Goal: Obtain resource: Download file/media

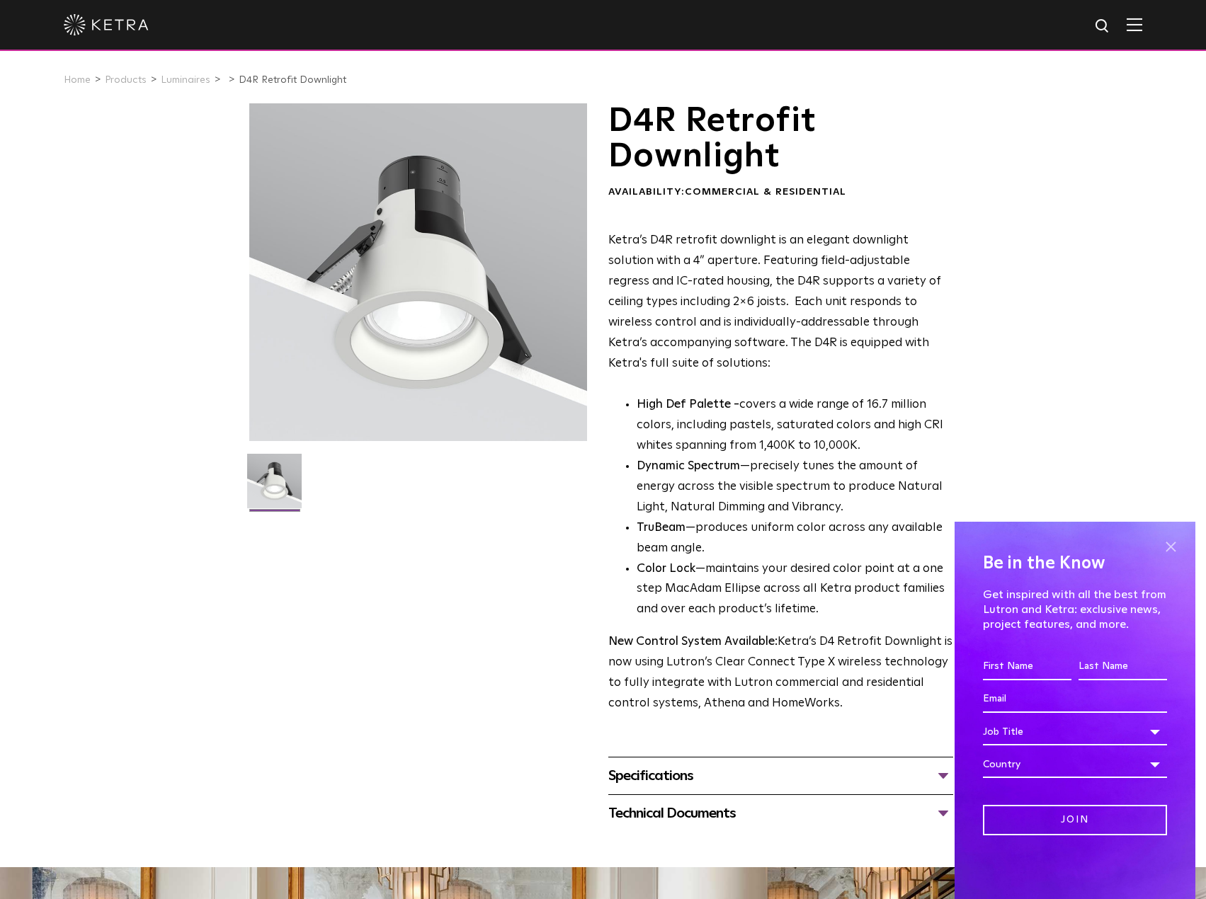
click at [1176, 544] on span at bounding box center [1170, 546] width 21 height 21
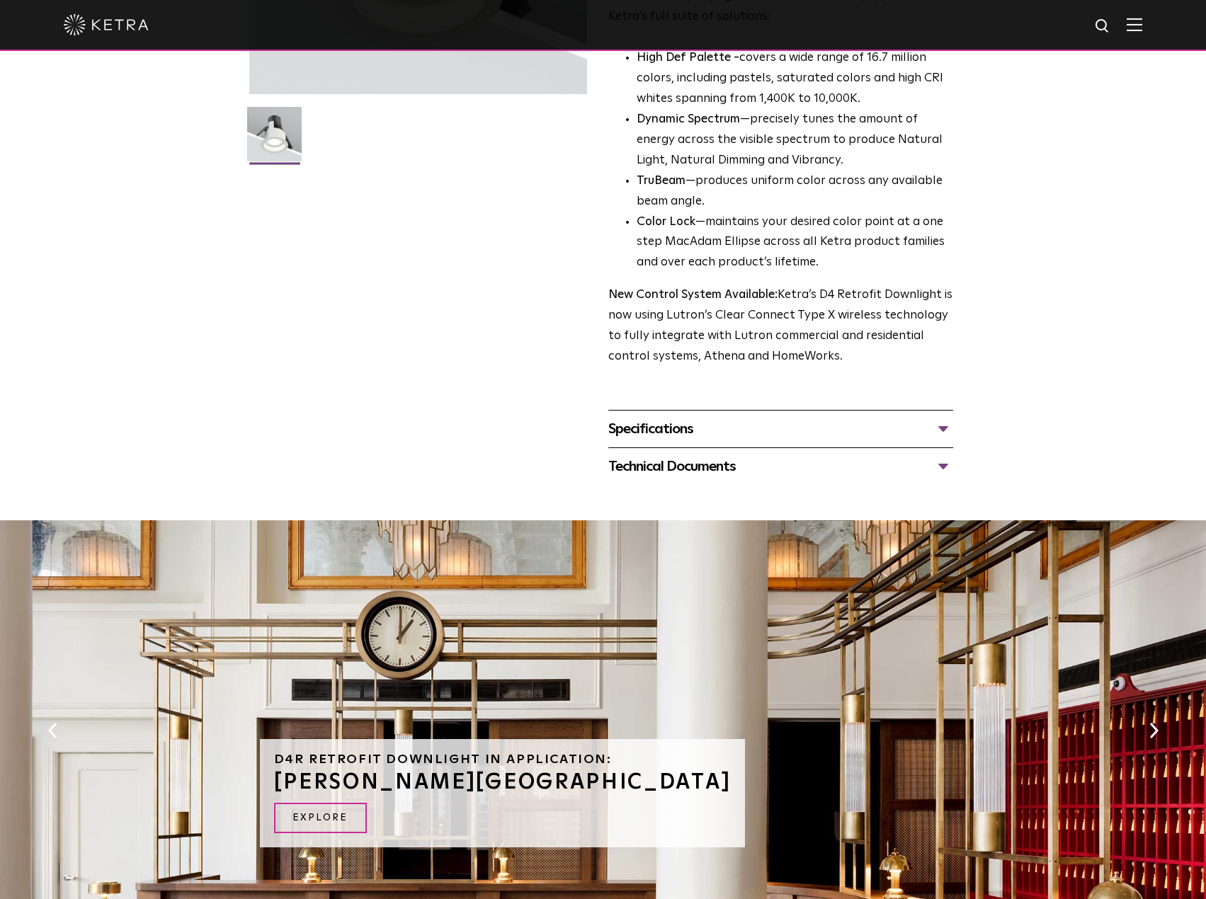
scroll to position [425, 0]
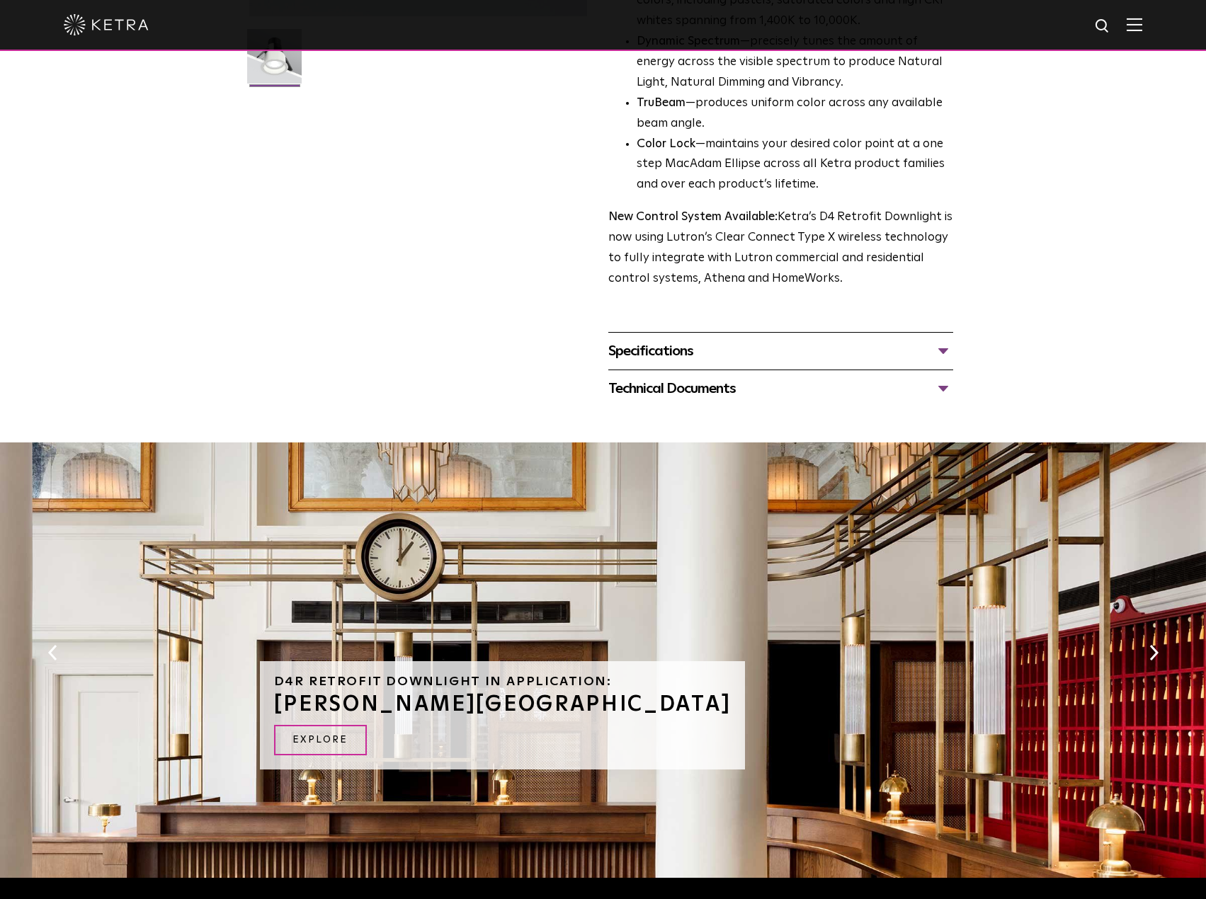
click at [946, 348] on div "Specifications" at bounding box center [780, 351] width 345 height 23
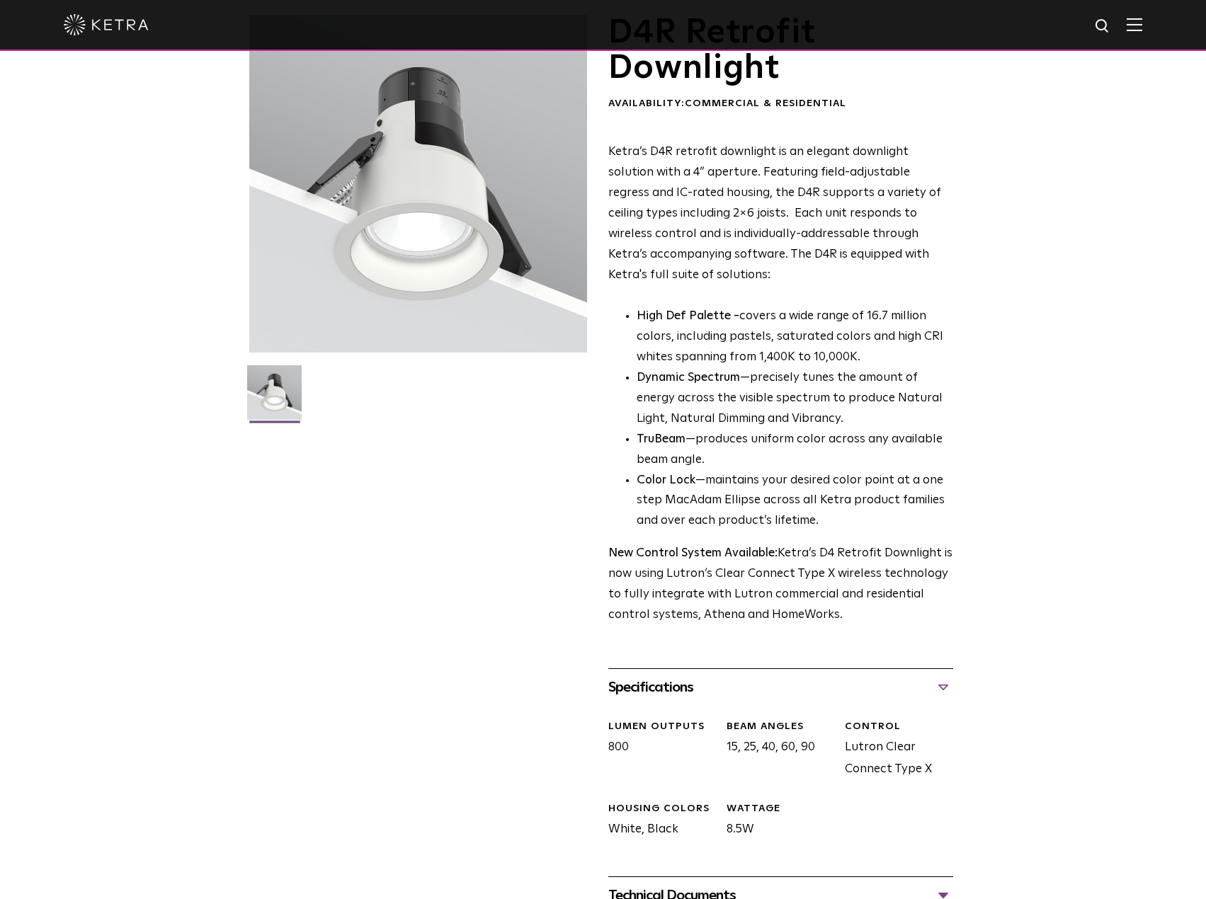
scroll to position [0, 0]
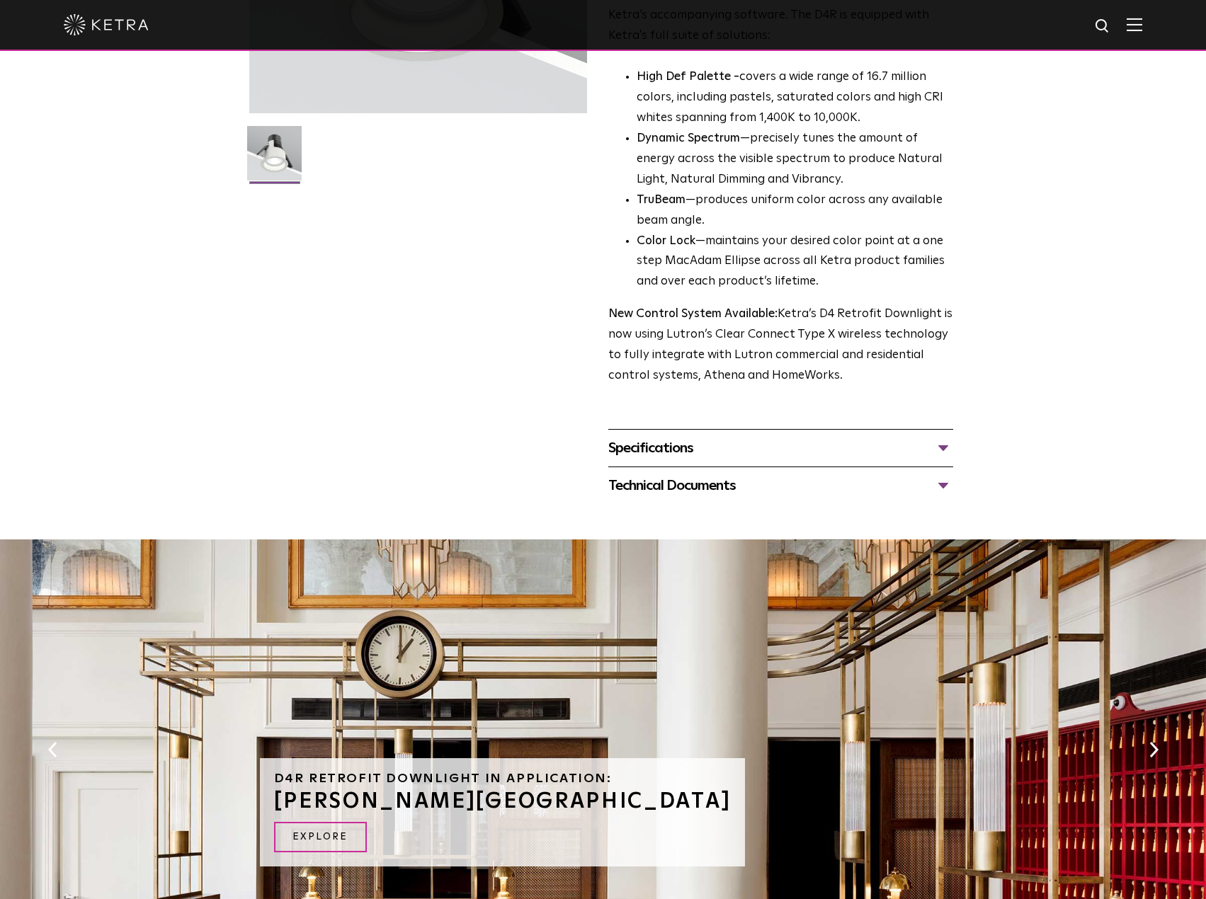
scroll to position [354, 0]
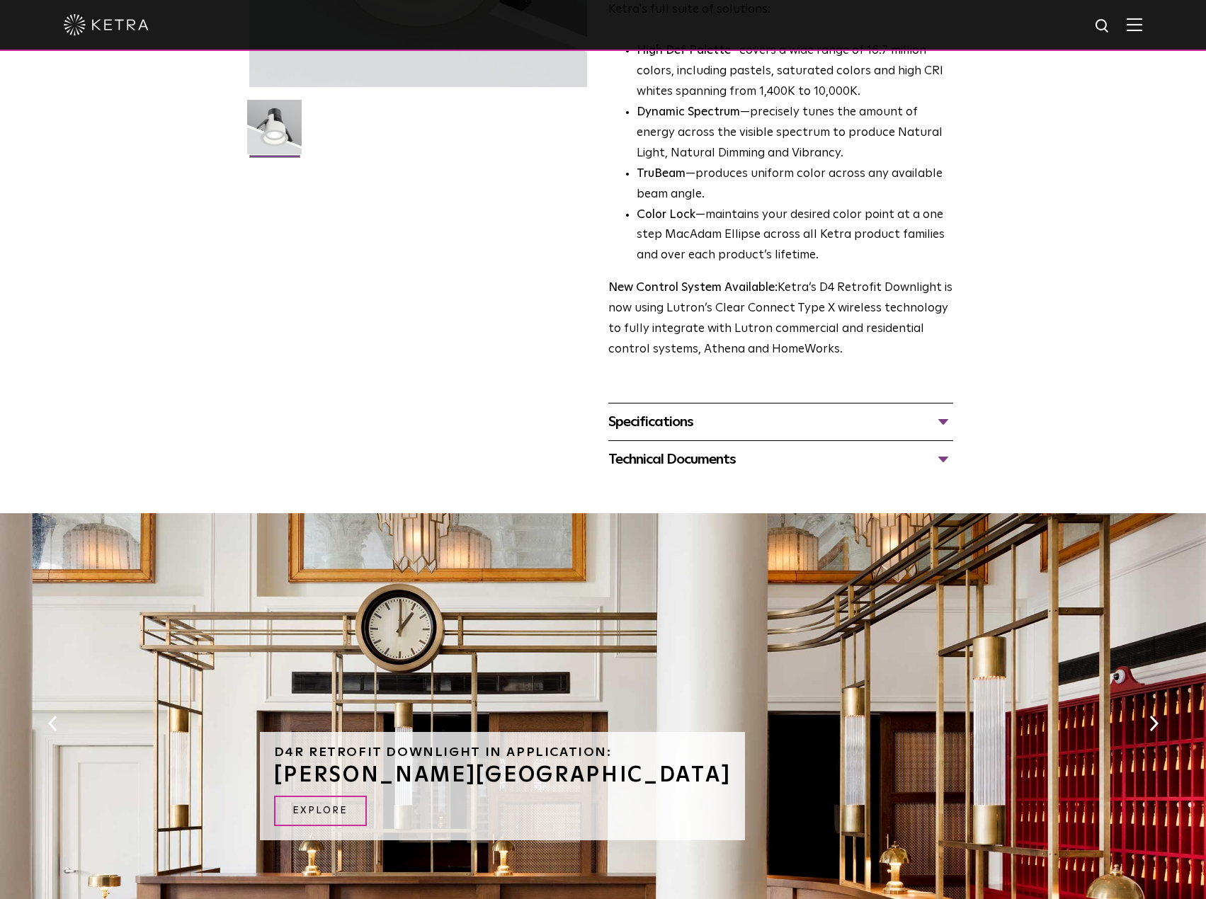
click at [779, 423] on div "Specifications" at bounding box center [780, 422] width 345 height 23
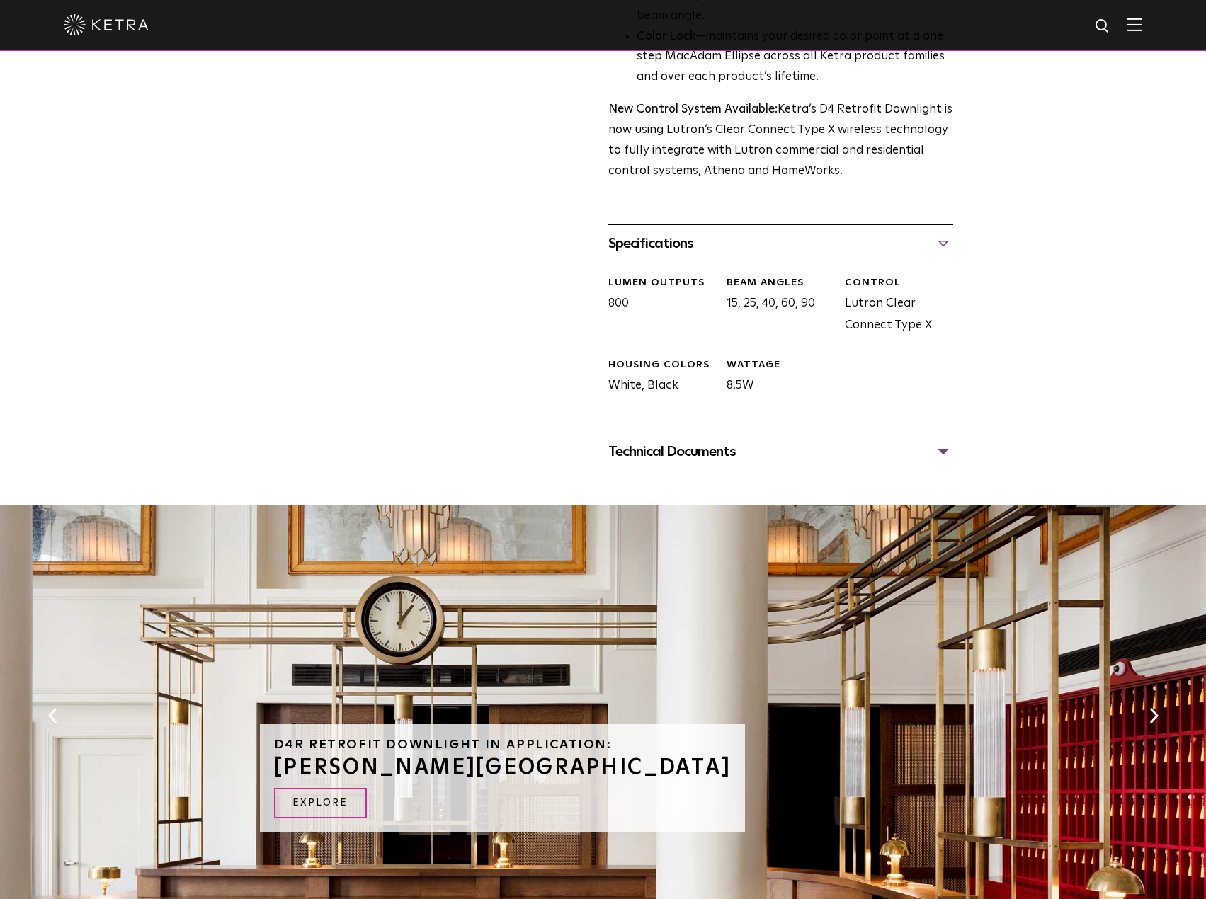
scroll to position [566, 0]
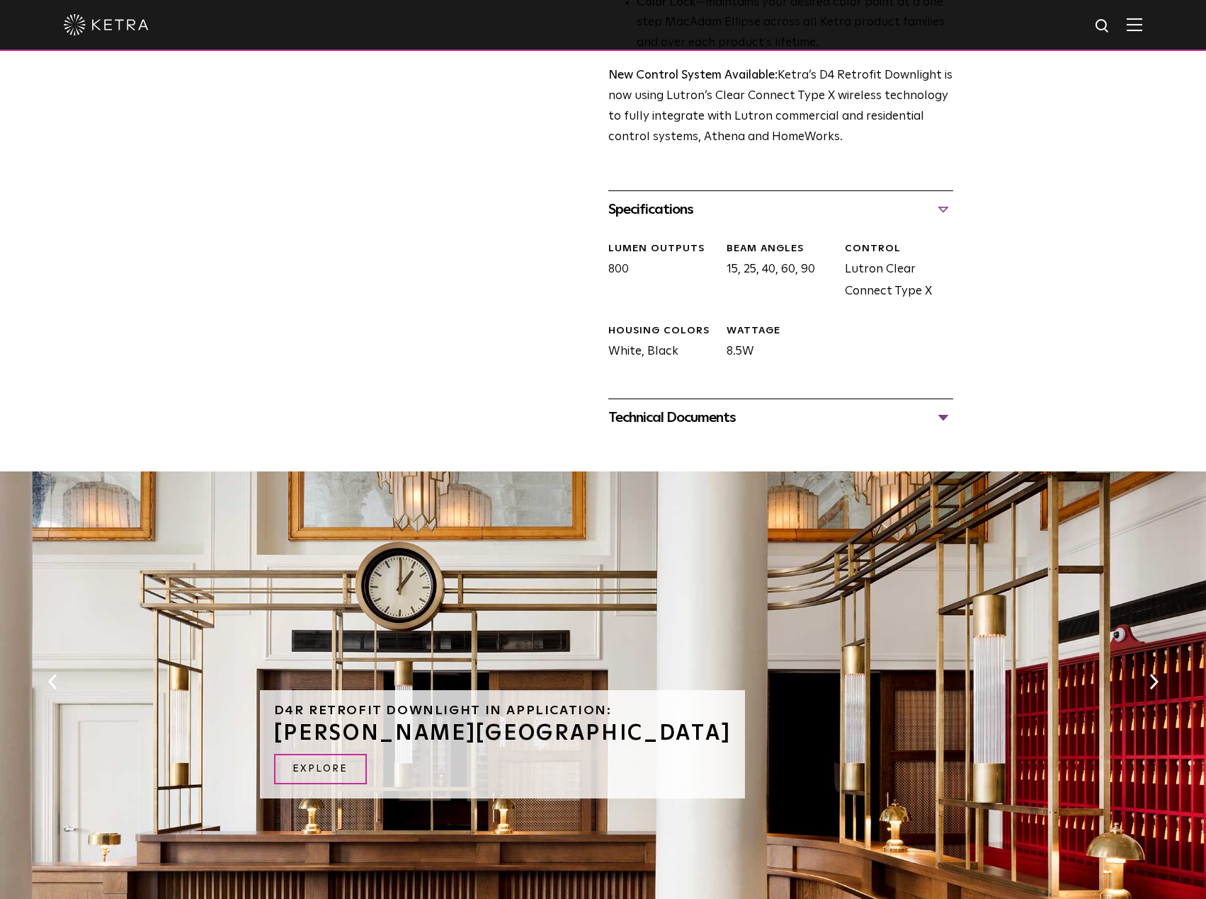
click at [774, 440] on div at bounding box center [603, 453] width 1206 height 35
click at [769, 425] on div "Technical Documents" at bounding box center [780, 417] width 345 height 23
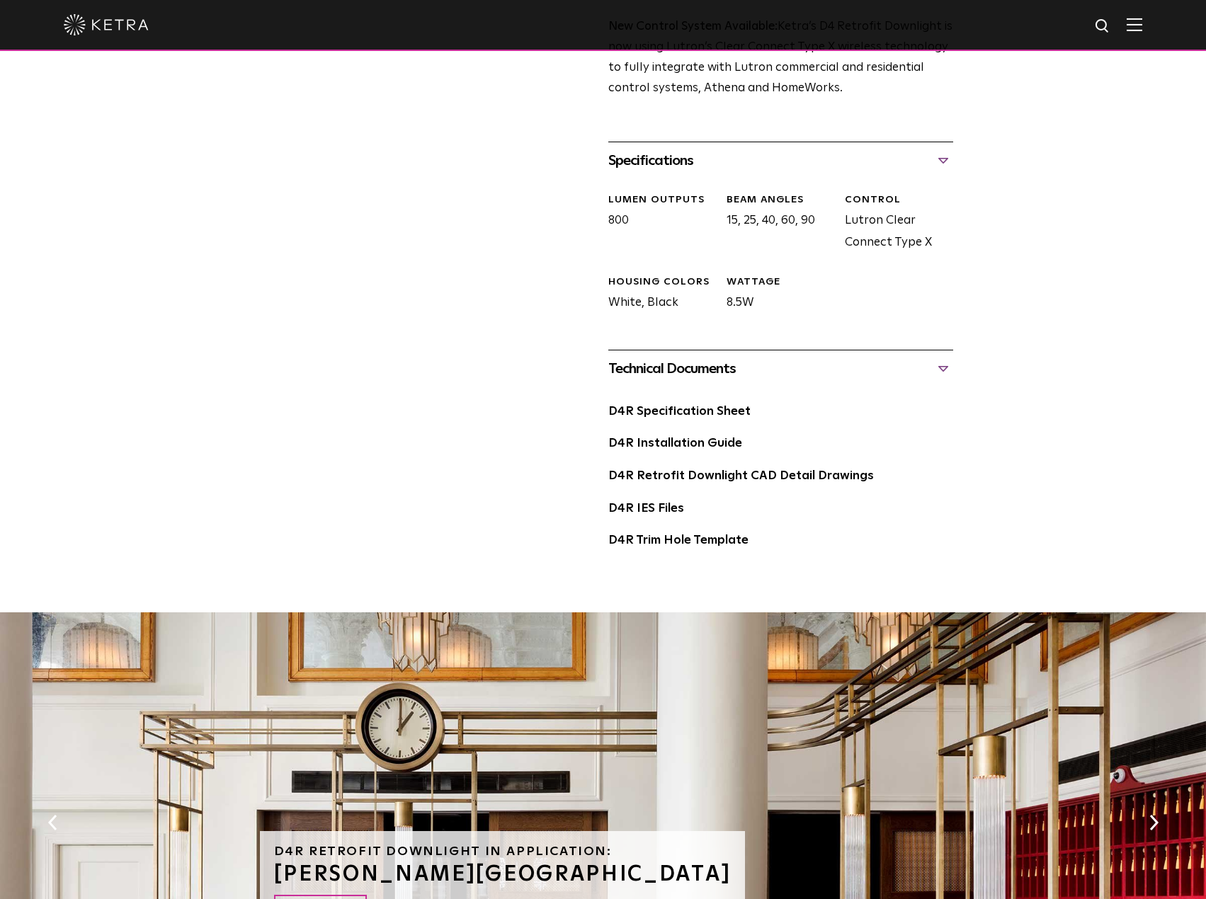
scroll to position [637, 0]
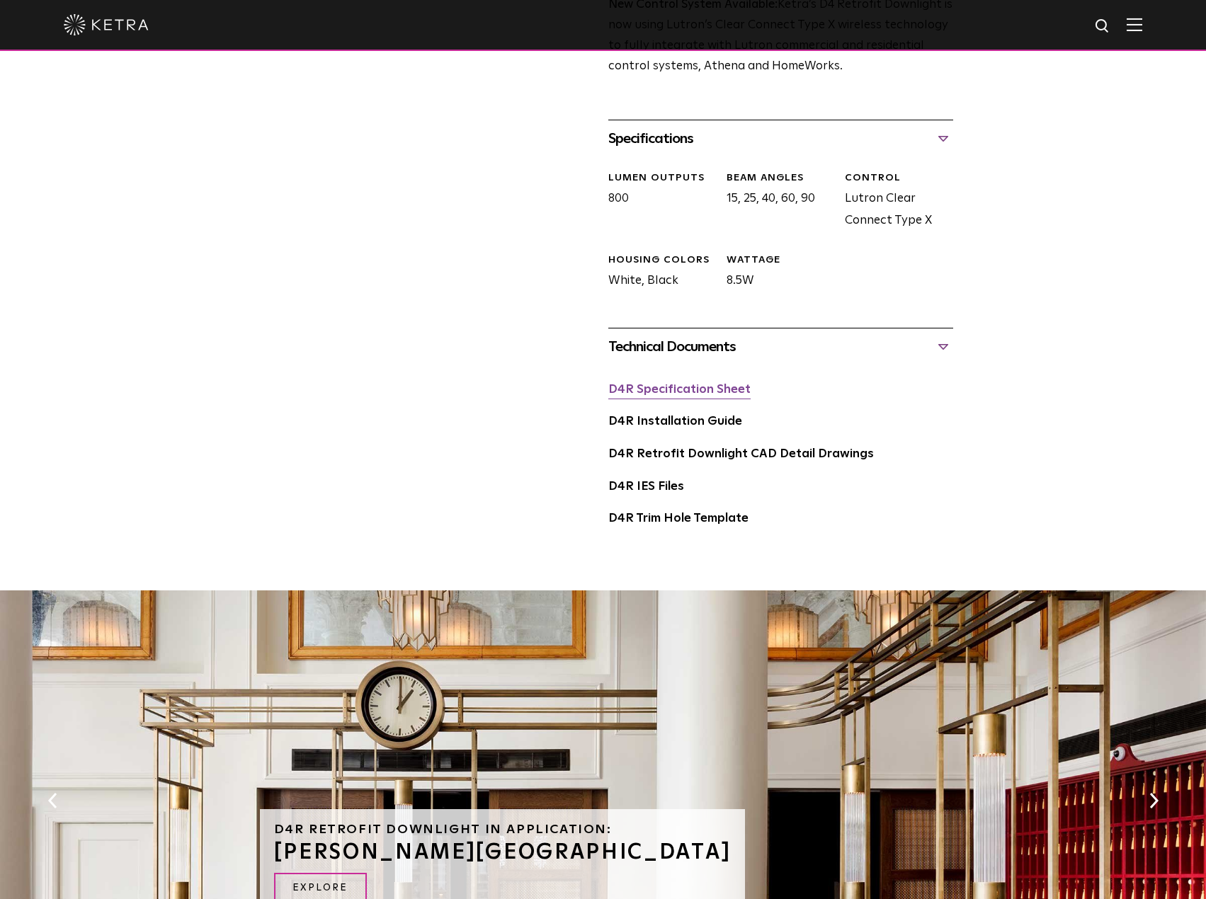
click at [724, 395] on link "D4R Specification Sheet" at bounding box center [679, 390] width 142 height 12
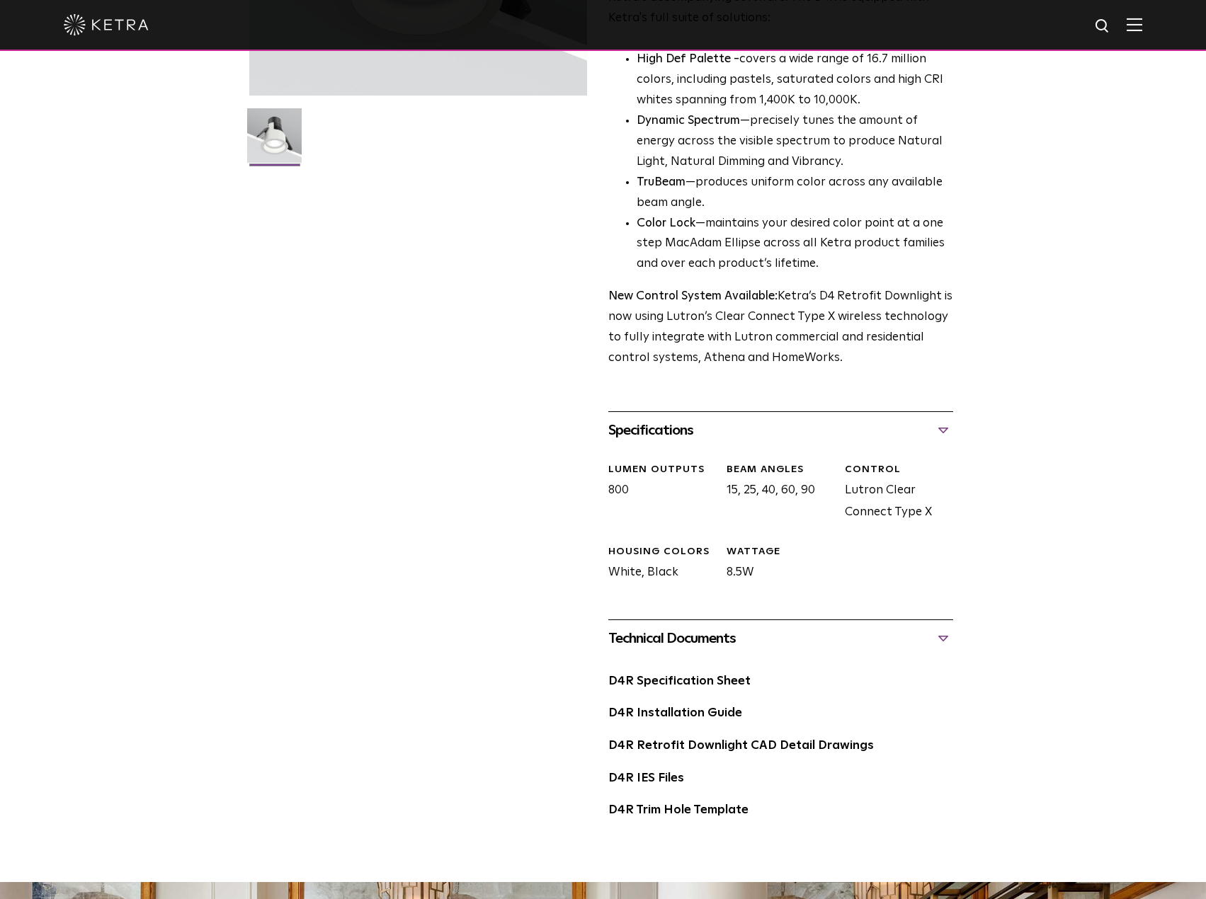
scroll to position [142, 0]
